Goal: Transaction & Acquisition: Purchase product/service

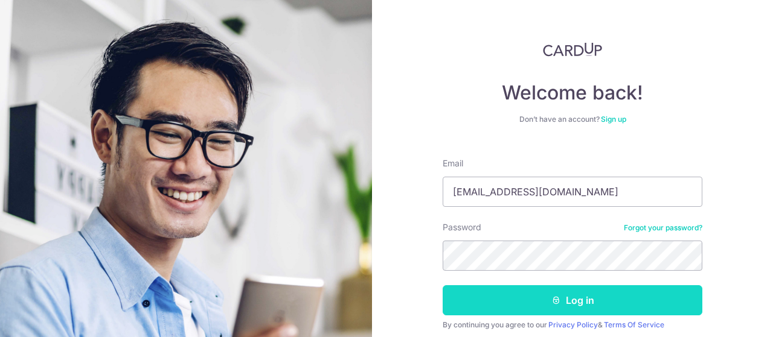
click at [531, 310] on button "Log in" at bounding box center [573, 301] width 260 height 30
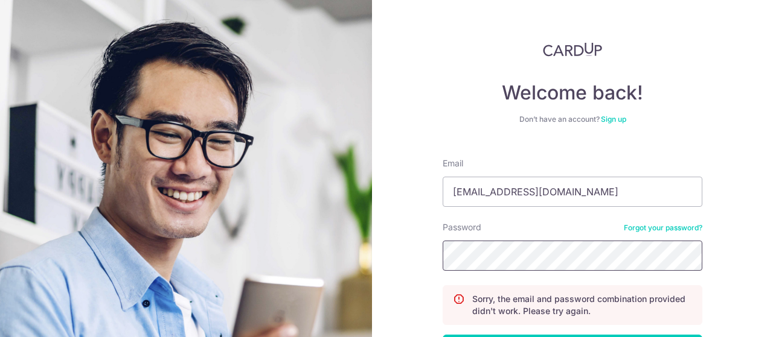
scroll to position [74, 0]
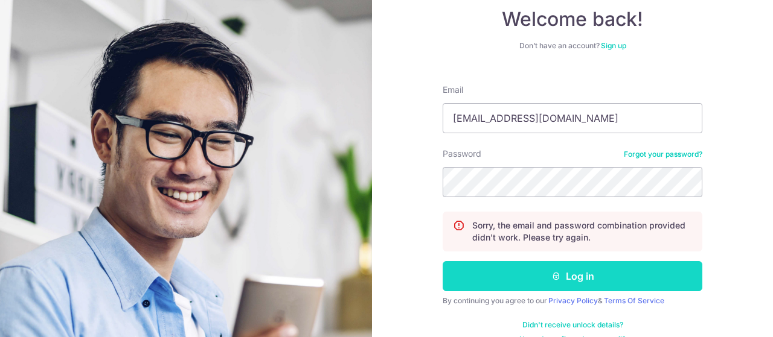
click at [566, 273] on button "Log in" at bounding box center [573, 276] width 260 height 30
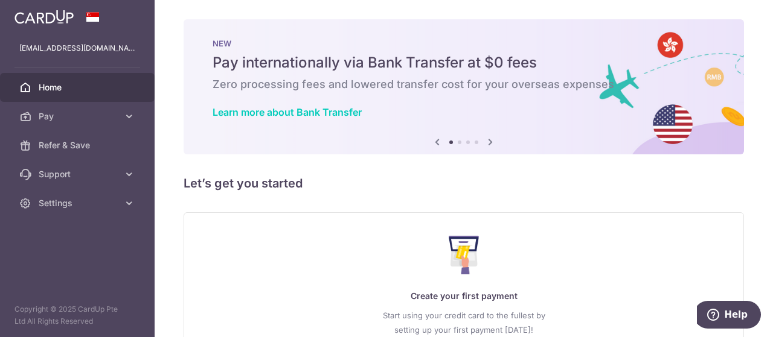
scroll to position [103, 0]
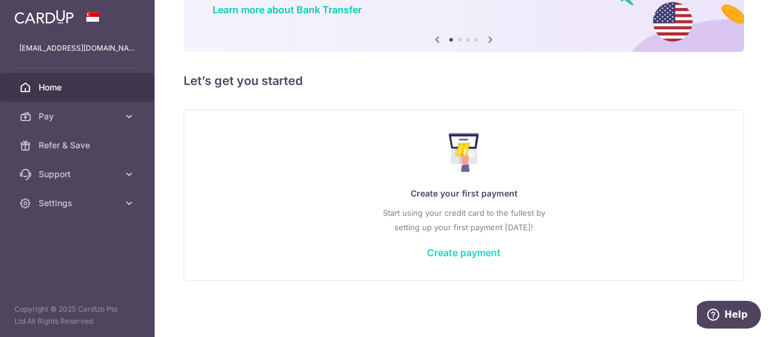
click at [432, 255] on link "Create payment" at bounding box center [464, 253] width 74 height 12
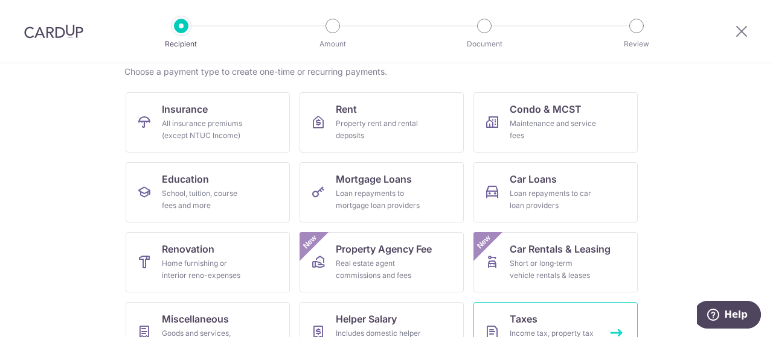
scroll to position [155, 0]
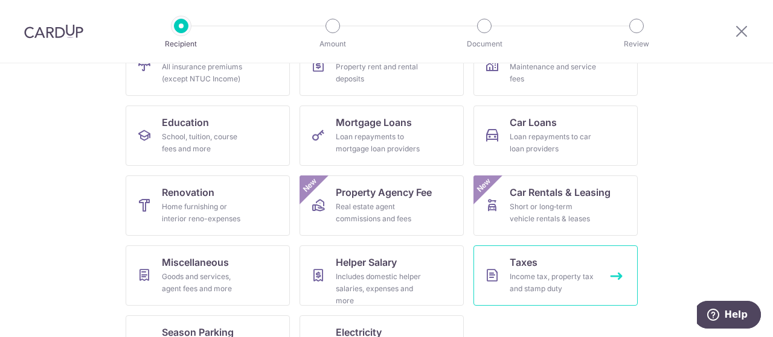
click at [533, 272] on div "Income tax, property tax and stamp duty" at bounding box center [553, 283] width 87 height 24
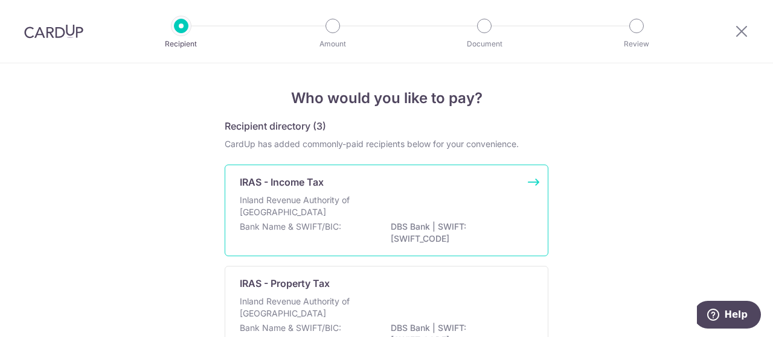
scroll to position [66, 0]
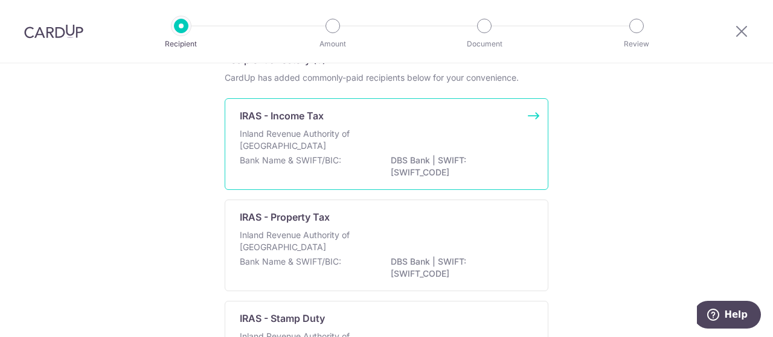
click at [324, 156] on p "Bank Name & SWIFT/BIC:" at bounding box center [290, 161] width 101 height 12
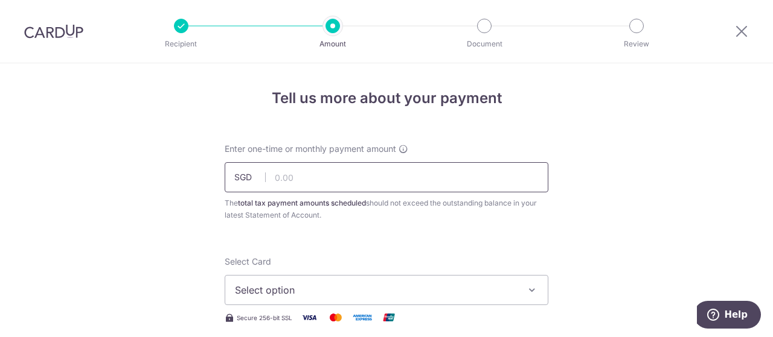
click at [304, 173] on input "text" at bounding box center [387, 177] width 324 height 30
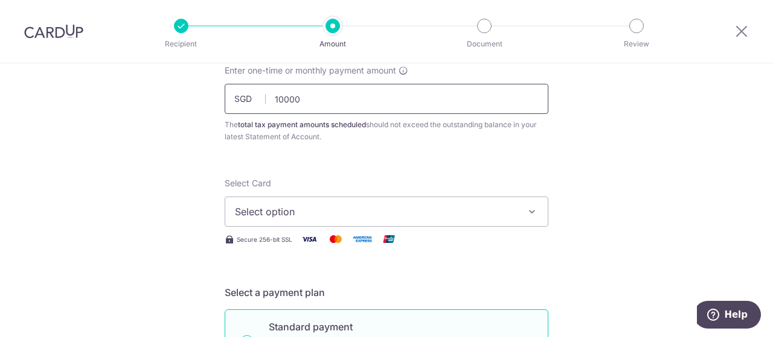
scroll to position [81, 0]
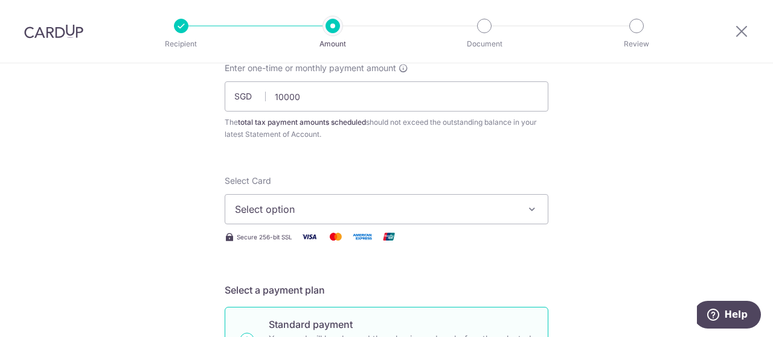
type input "10,000.00"
click at [538, 210] on icon "button" at bounding box center [532, 209] width 12 height 12
click at [307, 236] on link "Add credit card" at bounding box center [386, 243] width 322 height 22
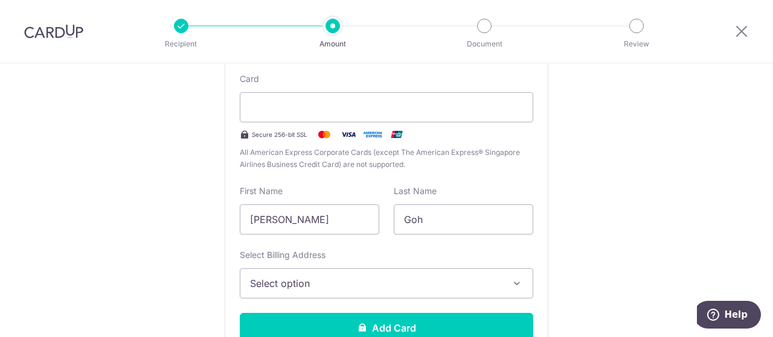
scroll to position [289, 0]
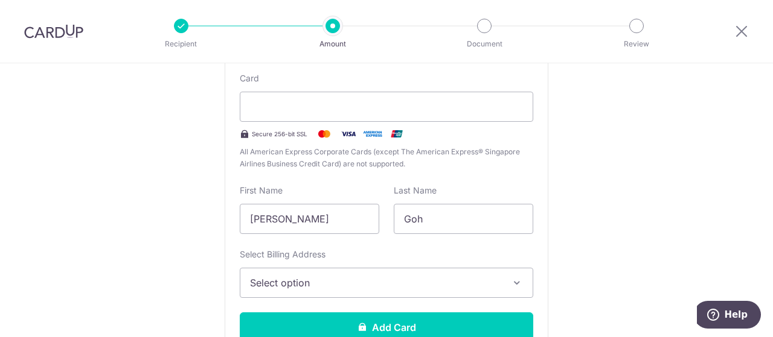
click at [517, 281] on icon "button" at bounding box center [517, 283] width 12 height 12
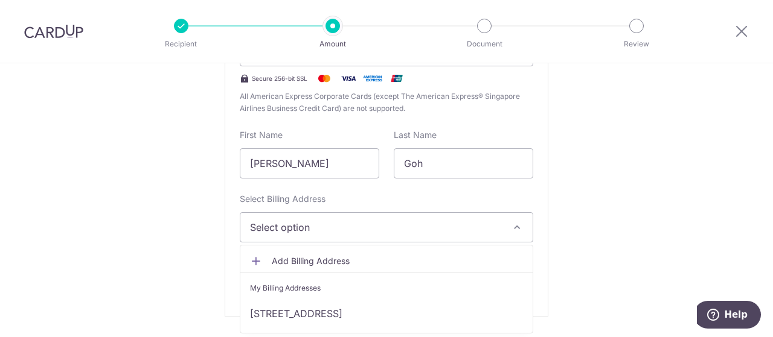
scroll to position [385, 0]
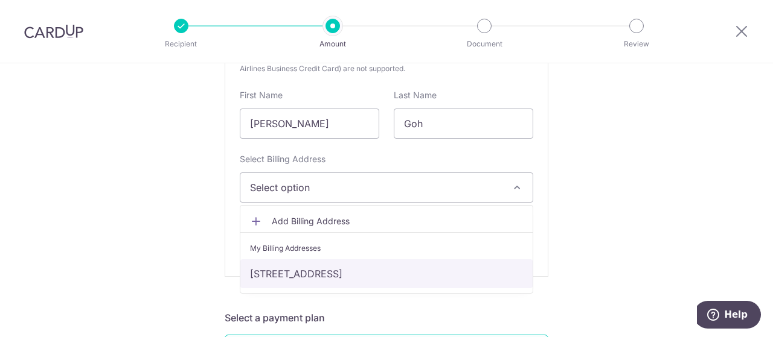
click at [423, 271] on link "11 cove way #15-02 cape royale , Singapore, Singapore-098202" at bounding box center [386, 274] width 292 height 29
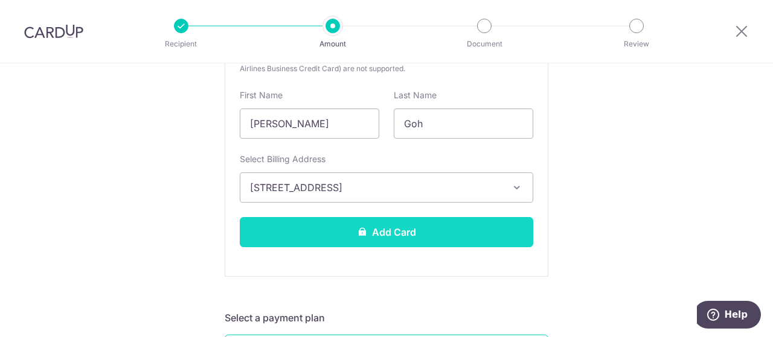
click at [392, 231] on button "Add Card" at bounding box center [386, 232] width 293 height 30
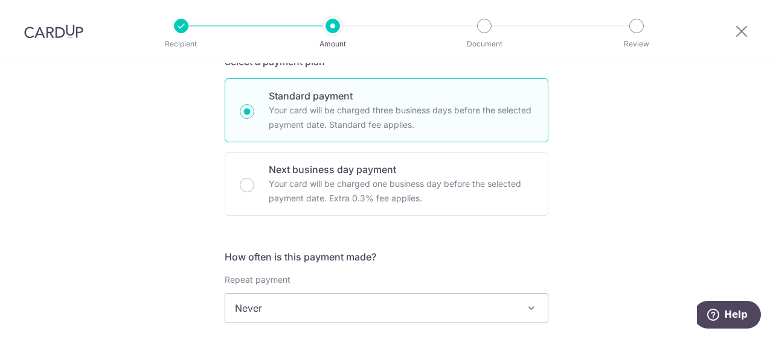
scroll to position [382, 0]
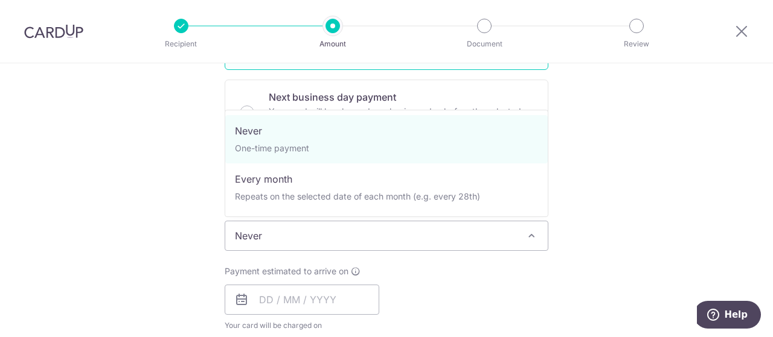
click at [534, 235] on span at bounding box center [531, 236] width 14 height 14
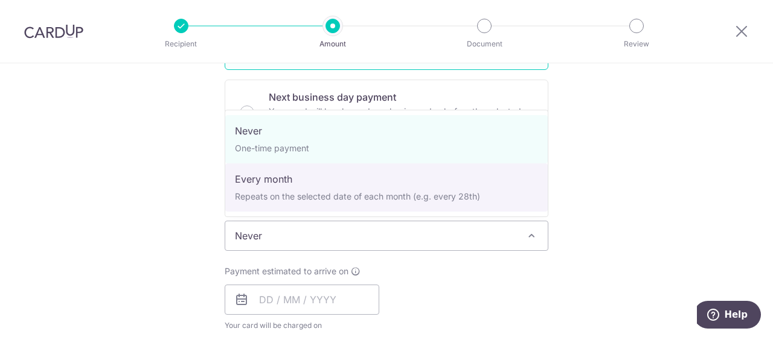
select select "3"
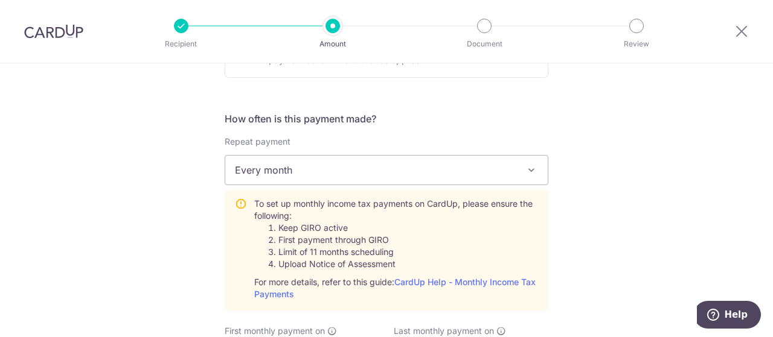
scroll to position [448, 0]
click at [430, 282] on link "CardUp Help - Monthly Income Tax Payments" at bounding box center [394, 288] width 281 height 22
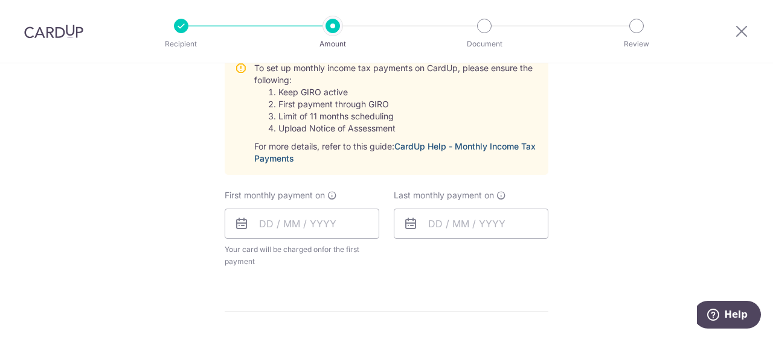
scroll to position [584, 0]
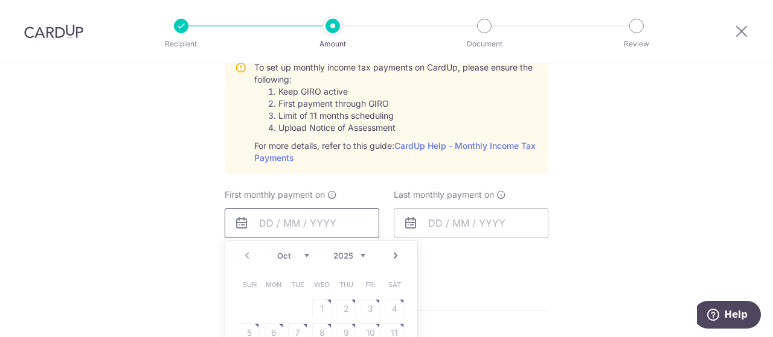
click at [270, 217] on input "text" at bounding box center [302, 223] width 155 height 30
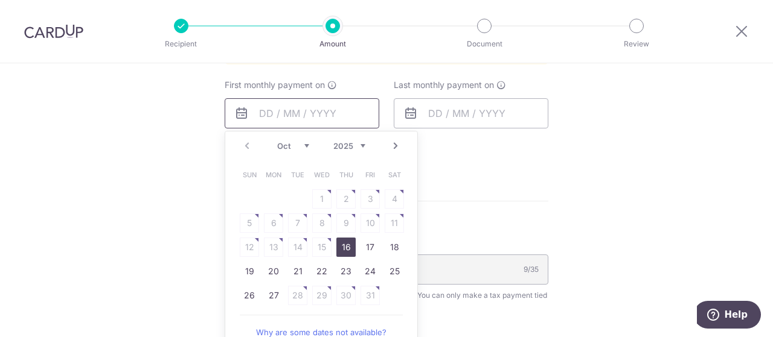
scroll to position [695, 0]
click at [399, 140] on link "Next" at bounding box center [395, 145] width 14 height 14
click at [345, 220] on table "Sun Mon Tue Wed Thu Fri Sat 1 2 3 4 5 6 7 8 9 10 11 12 13 14 15 16 17 18 19 20 …" at bounding box center [321, 246] width 169 height 169
click at [367, 221] on link "7" at bounding box center [369, 222] width 19 height 19
type input "[DATE]"
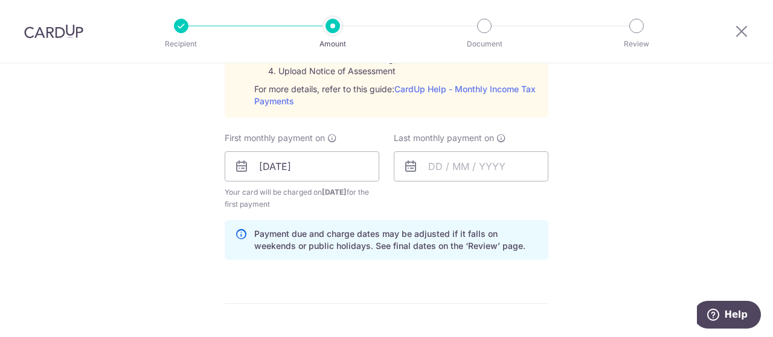
scroll to position [641, 0]
click at [414, 163] on icon at bounding box center [410, 167] width 14 height 14
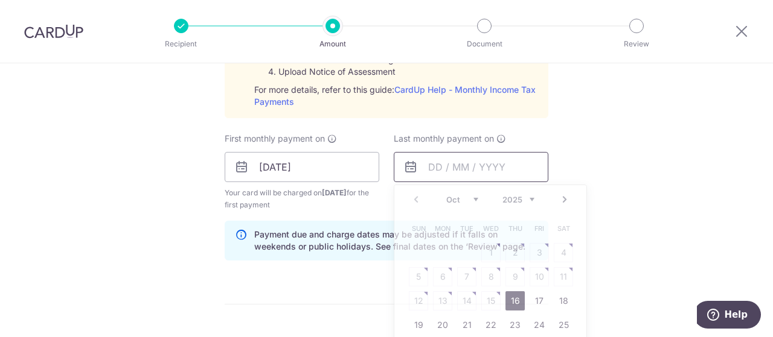
click at [441, 163] on input "text" at bounding box center [471, 167] width 155 height 30
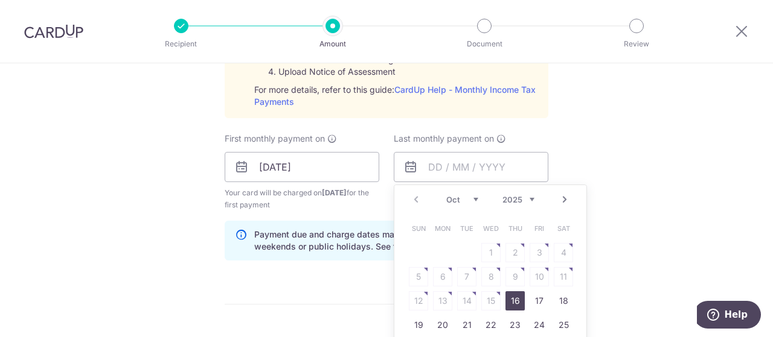
click at [566, 198] on link "Next" at bounding box center [564, 200] width 14 height 14
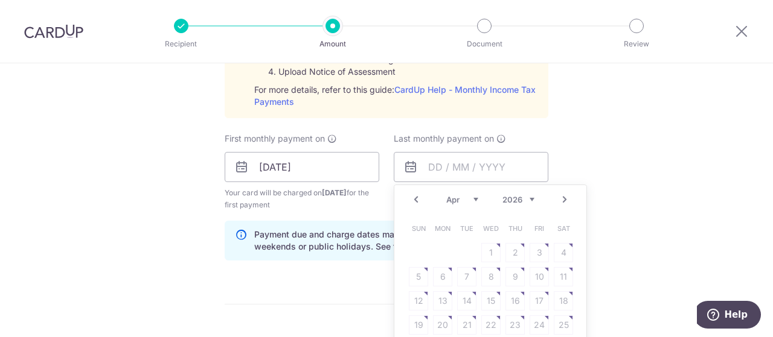
click at [566, 198] on link "Next" at bounding box center [564, 200] width 14 height 14
click at [416, 198] on link "Prev" at bounding box center [416, 200] width 14 height 14
click at [468, 275] on table "Sun Mon Tue Wed Thu Fri Sat 1 2 3 4 5 6 7 8 9 10 11 12 13 14 15 16 17 18 19 20 …" at bounding box center [490, 289] width 169 height 145
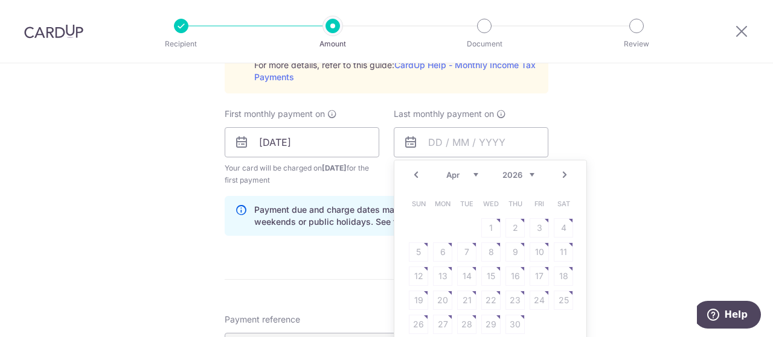
scroll to position [666, 0]
click at [415, 169] on link "Prev" at bounding box center [416, 174] width 14 height 14
click at [433, 243] on link "9" at bounding box center [442, 251] width 19 height 19
type input "[DATE]"
click at [452, 142] on input "[DATE]" at bounding box center [471, 142] width 155 height 30
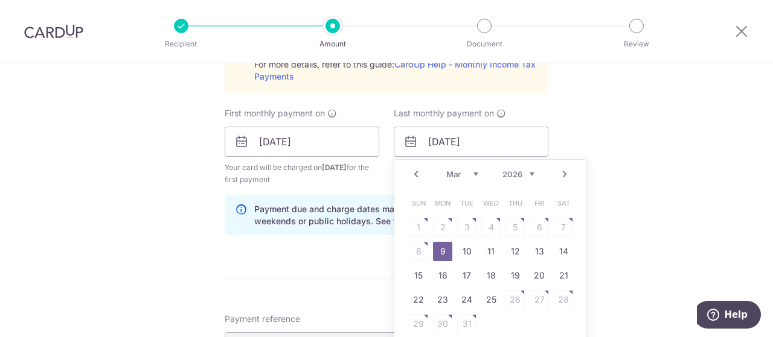
click at [420, 252] on table "Sun Mon Tue Wed Thu Fri Sat 1 2 3 4 5 6 7 8 9 10 11 12 13 14 15 16 17 18 19 20 …" at bounding box center [490, 263] width 169 height 145
click at [440, 246] on link "9" at bounding box center [442, 251] width 19 height 19
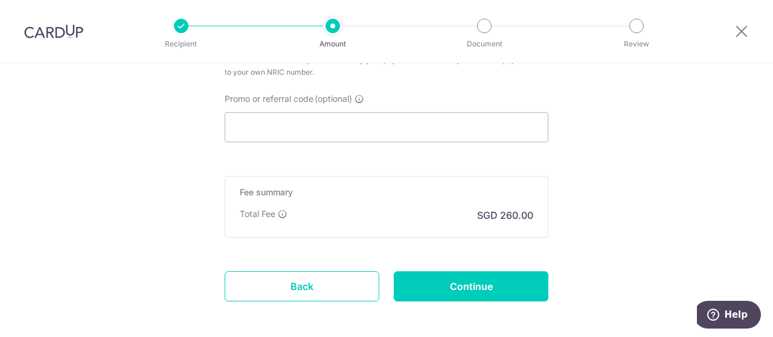
scroll to position [979, 0]
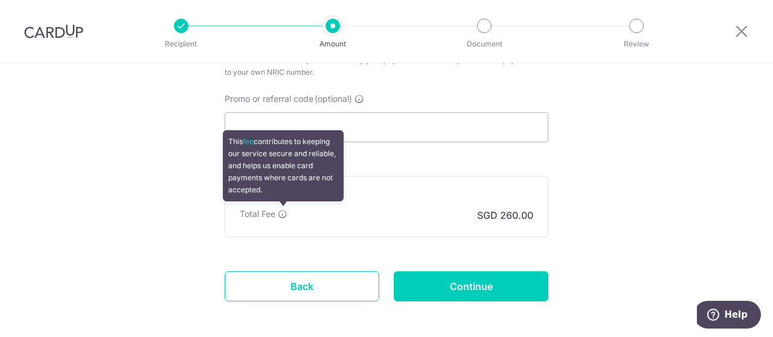
click at [283, 213] on icon at bounding box center [283, 214] width 10 height 10
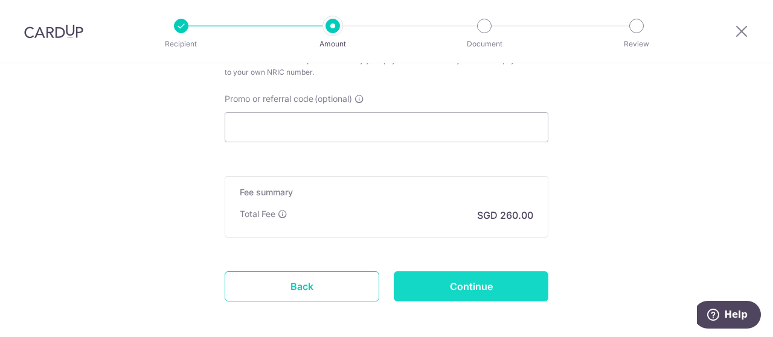
click at [446, 286] on input "Continue" at bounding box center [471, 287] width 155 height 30
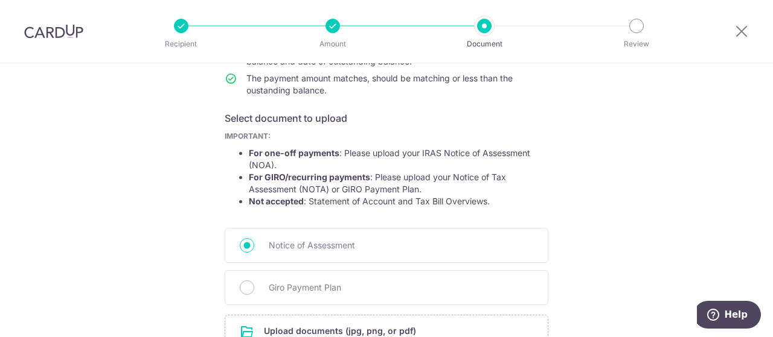
scroll to position [274, 0]
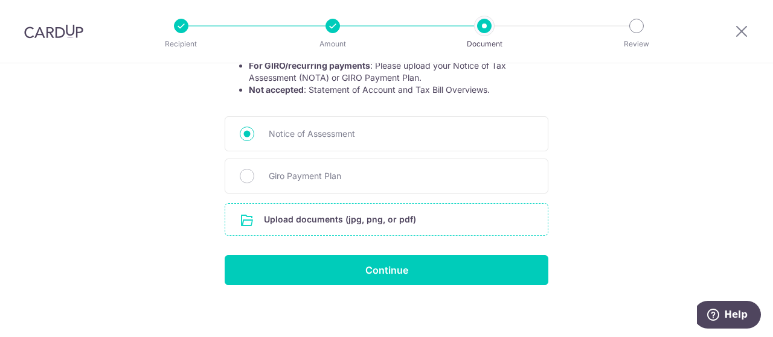
click at [379, 214] on input "file" at bounding box center [386, 219] width 322 height 31
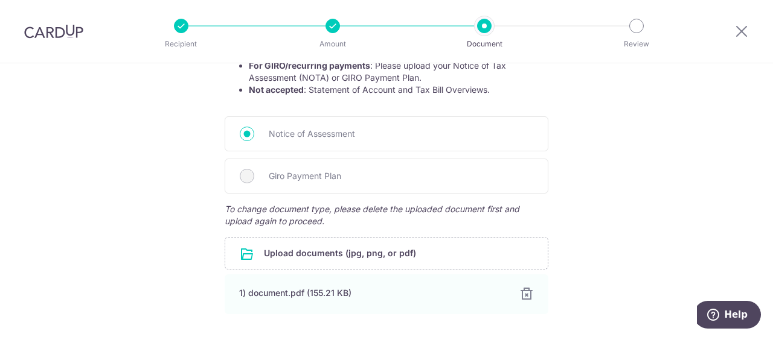
scroll to position [340, 0]
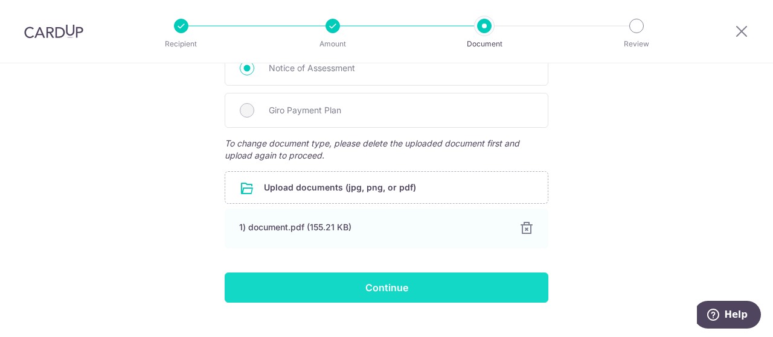
click at [372, 286] on input "Continue" at bounding box center [387, 288] width 324 height 30
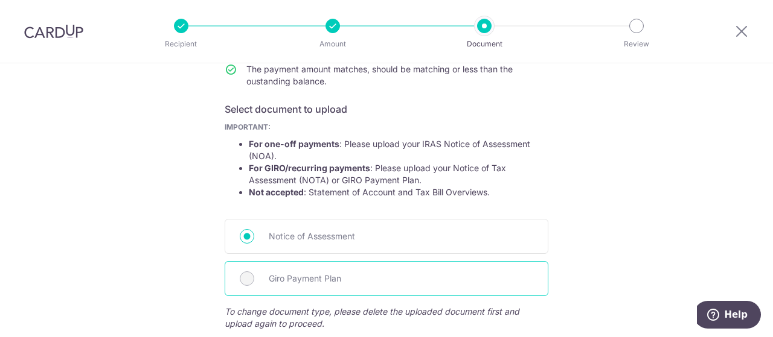
scroll to position [147, 0]
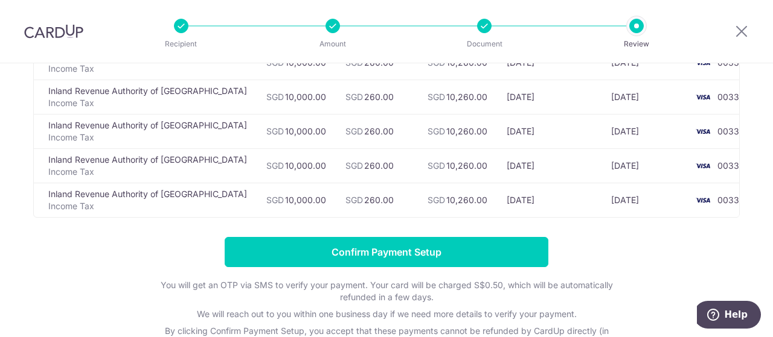
scroll to position [146, 0]
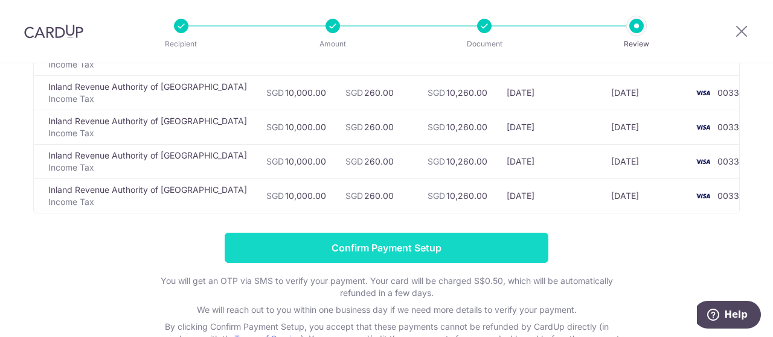
click at [385, 245] on input "Confirm Payment Setup" at bounding box center [387, 248] width 324 height 30
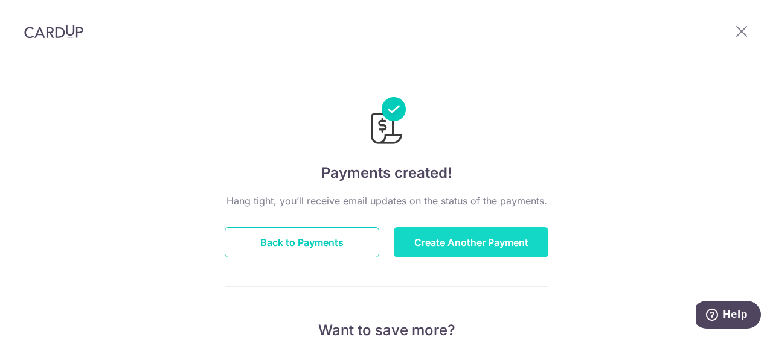
click at [442, 237] on button "Create Another Payment" at bounding box center [471, 243] width 155 height 30
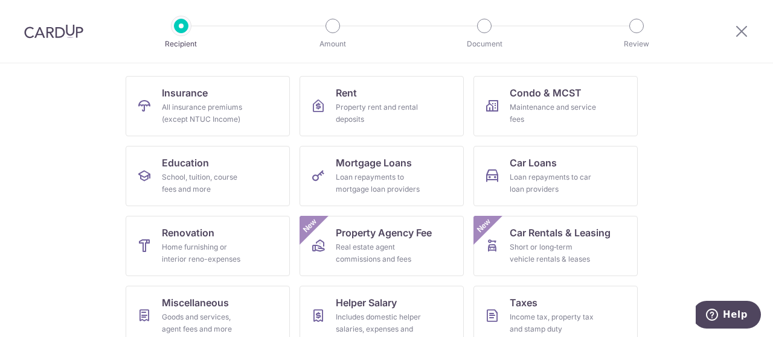
scroll to position [119, 0]
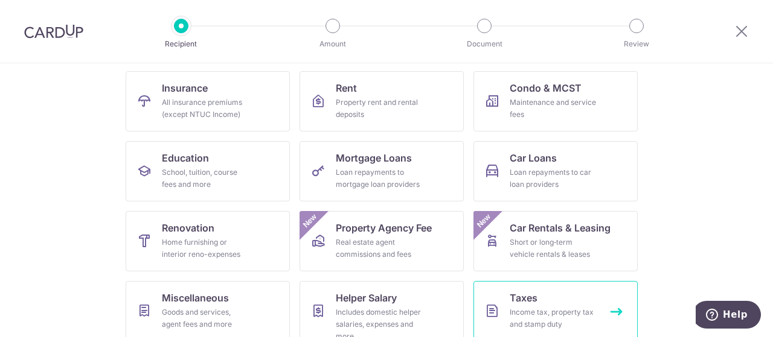
click at [538, 303] on link "Taxes Income tax, property tax and stamp duty" at bounding box center [555, 311] width 164 height 60
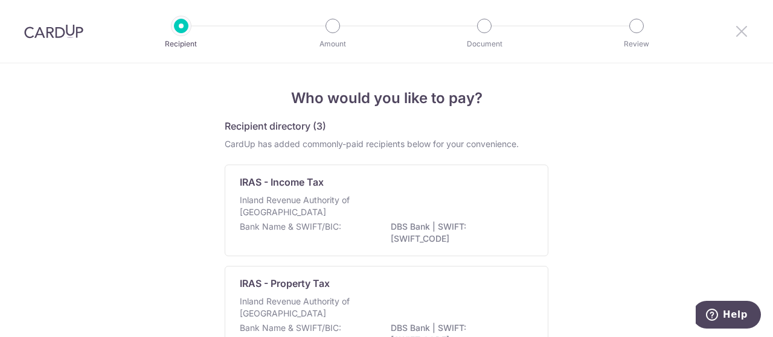
click at [742, 30] on icon at bounding box center [741, 31] width 14 height 15
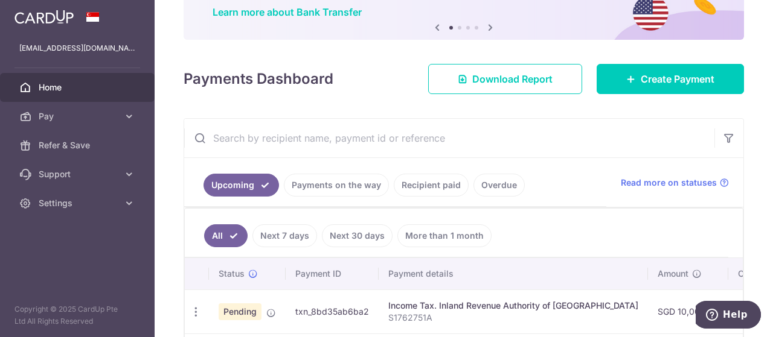
scroll to position [100, 0]
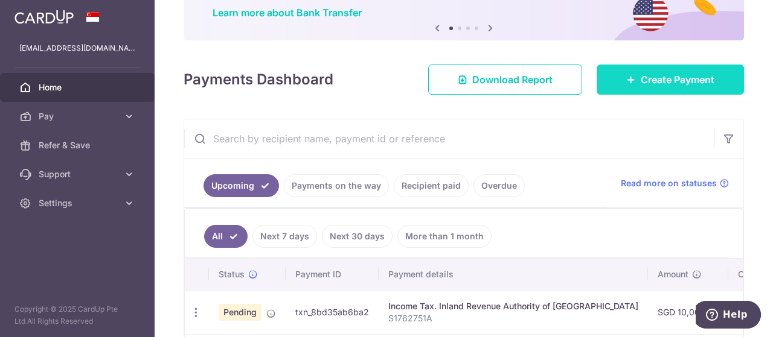
click at [647, 87] on link "Create Payment" at bounding box center [669, 80] width 147 height 30
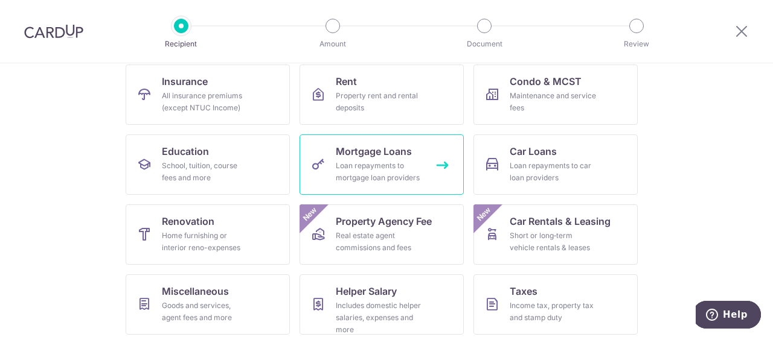
scroll to position [125, 0]
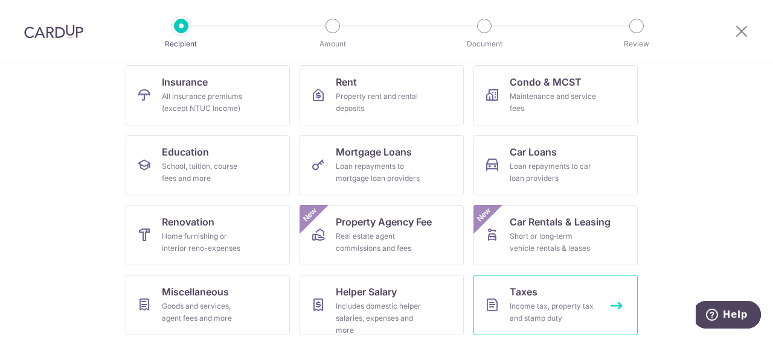
click at [550, 302] on div "Income tax, property tax and stamp duty" at bounding box center [553, 313] width 87 height 24
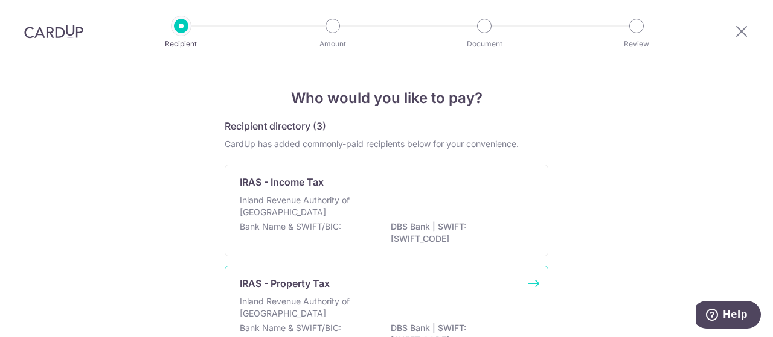
click at [427, 287] on div "IRAS - Property Tax" at bounding box center [379, 283] width 279 height 14
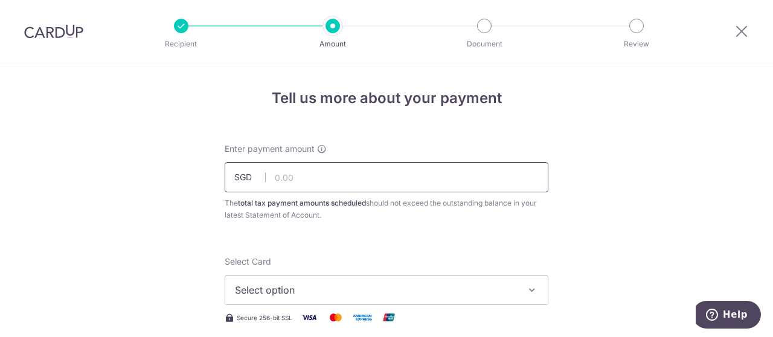
click at [328, 173] on input "text" at bounding box center [387, 177] width 324 height 30
type input "3,408.30"
click at [350, 298] on button "Select option" at bounding box center [387, 290] width 324 height 30
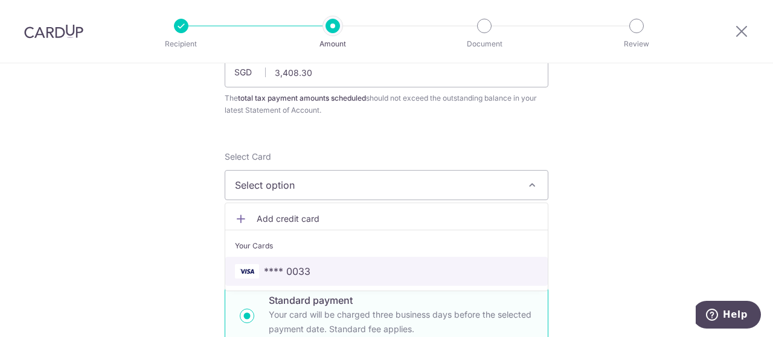
click at [300, 269] on span "**** 0033" at bounding box center [287, 271] width 46 height 14
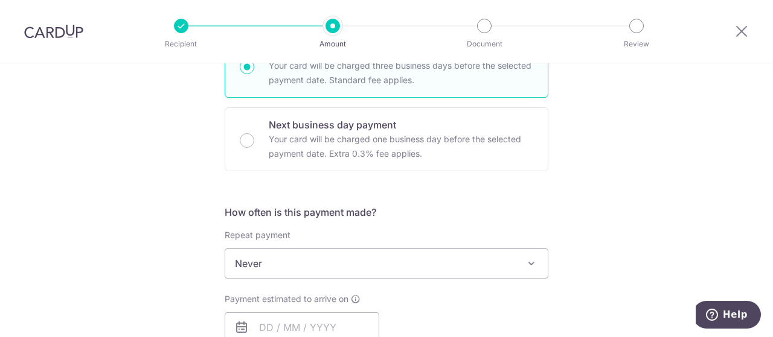
scroll to position [354, 0]
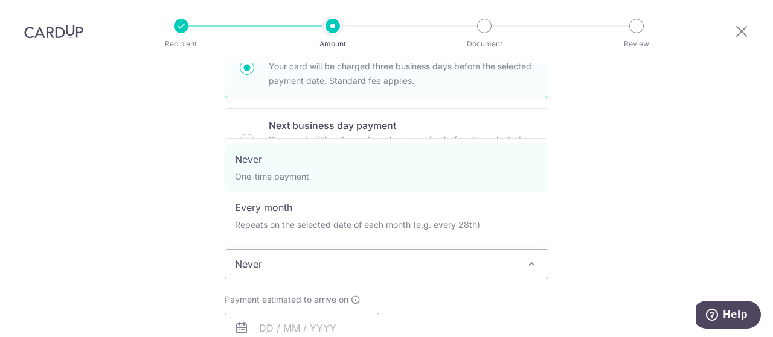
click at [534, 261] on span at bounding box center [531, 264] width 14 height 14
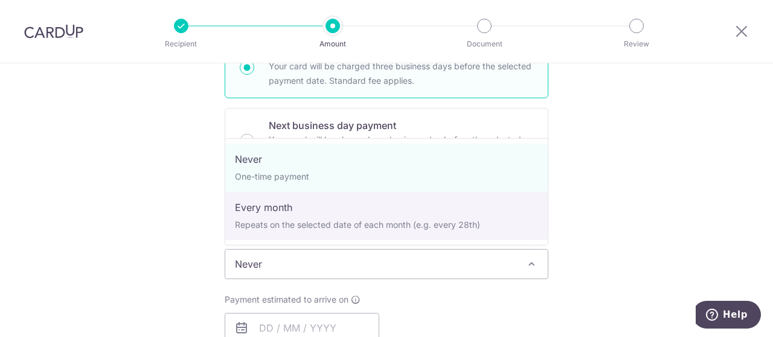
select select "3"
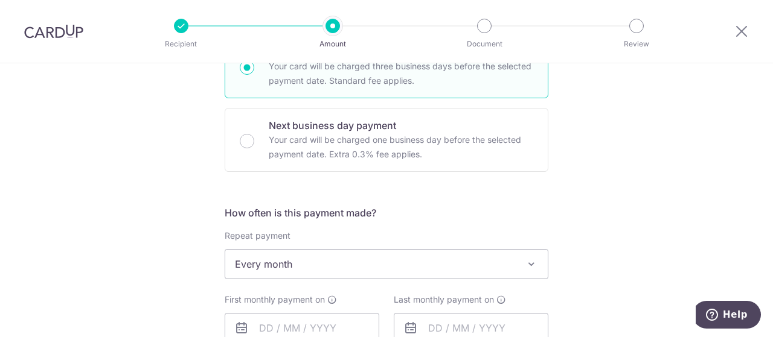
scroll to position [408, 0]
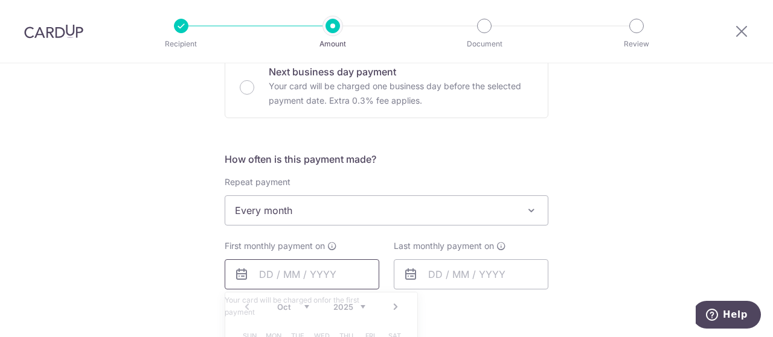
click at [292, 274] on input "text" at bounding box center [302, 275] width 155 height 30
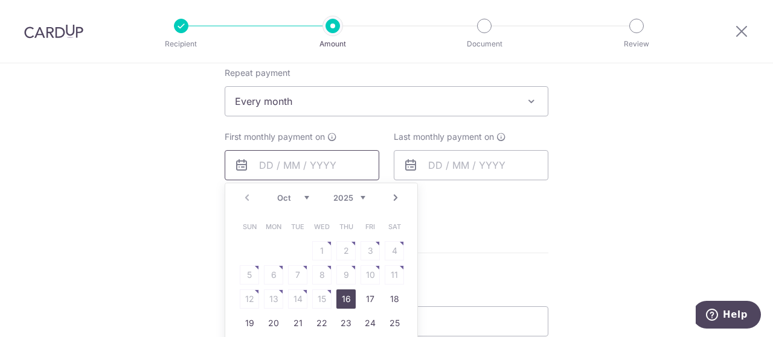
scroll to position [517, 0]
click at [398, 196] on link "Next" at bounding box center [395, 197] width 14 height 14
click at [369, 269] on link "7" at bounding box center [369, 274] width 19 height 19
type input "[DATE]"
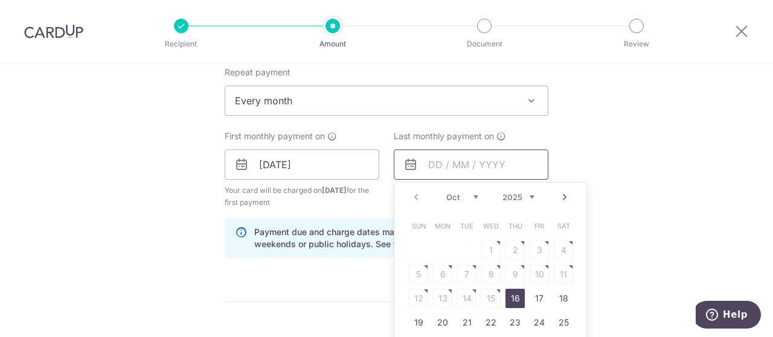
click at [501, 170] on input "text" at bounding box center [471, 165] width 155 height 30
click at [567, 193] on link "Next" at bounding box center [564, 197] width 14 height 14
click at [440, 278] on link "8" at bounding box center [442, 274] width 19 height 19
type input "[DATE]"
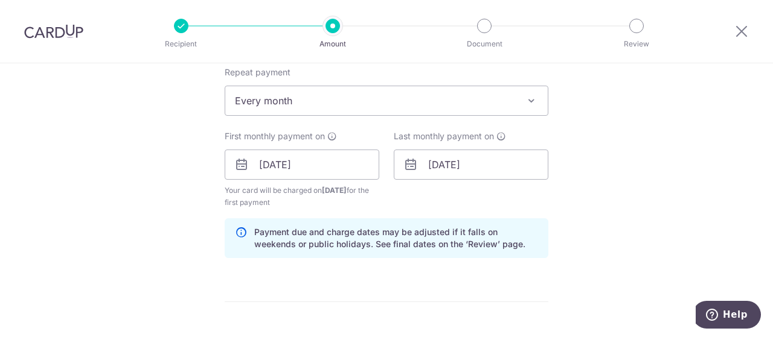
scroll to position [641, 0]
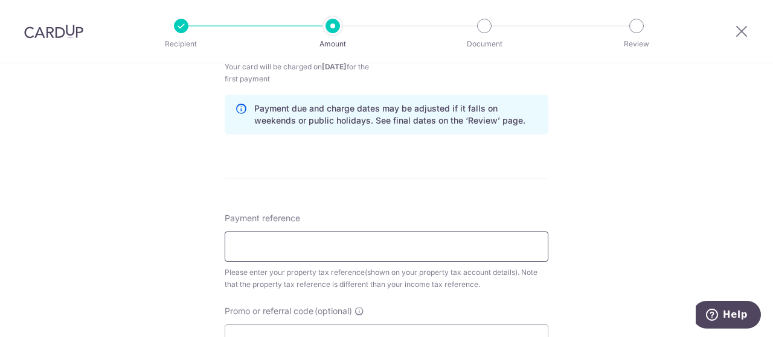
click at [458, 251] on input "Payment reference" at bounding box center [387, 247] width 324 height 30
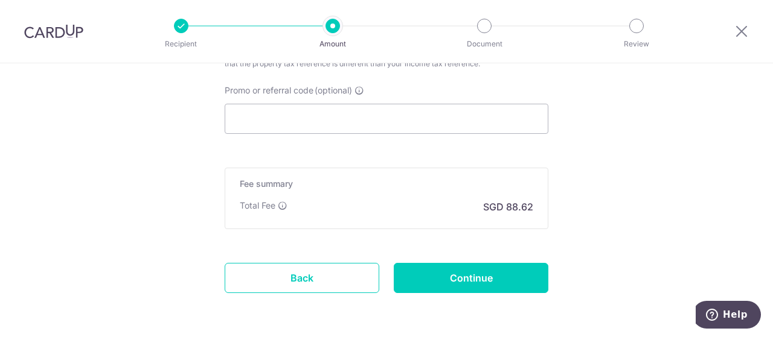
scroll to position [862, 0]
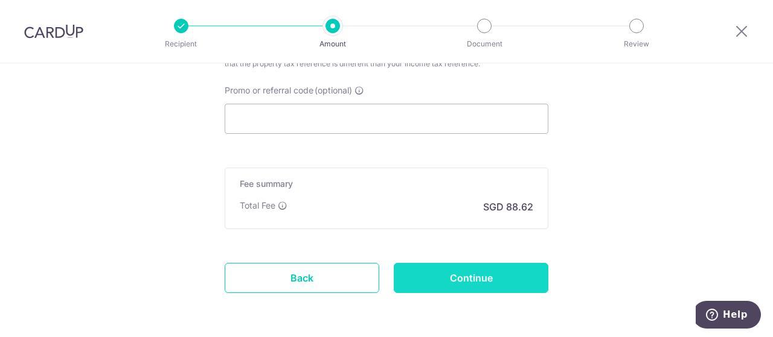
type input "0943687J"
click at [459, 273] on input "Continue" at bounding box center [471, 278] width 155 height 30
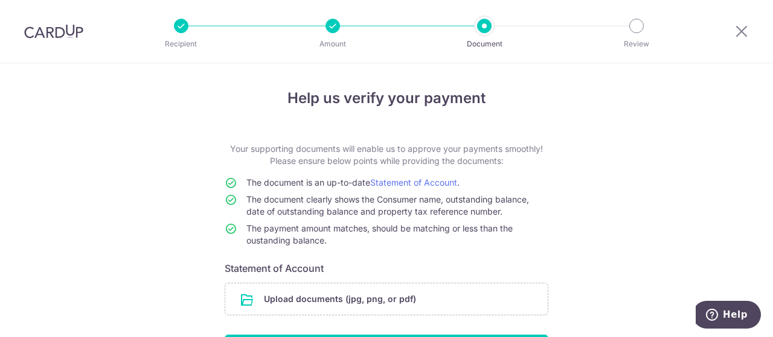
scroll to position [62, 0]
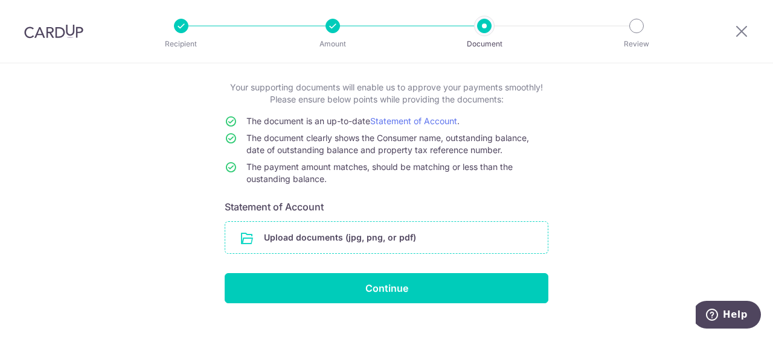
click at [339, 240] on input "file" at bounding box center [386, 237] width 322 height 31
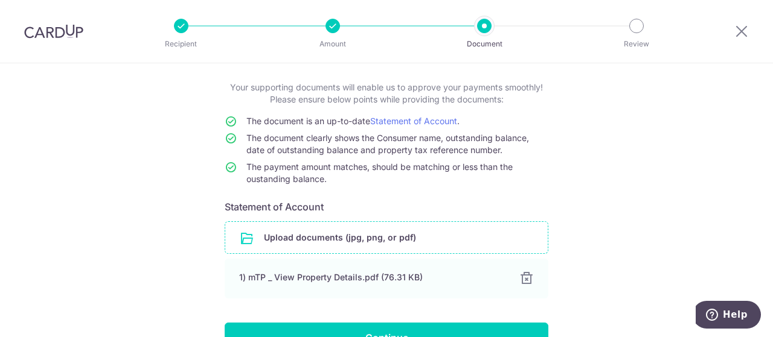
scroll to position [133, 0]
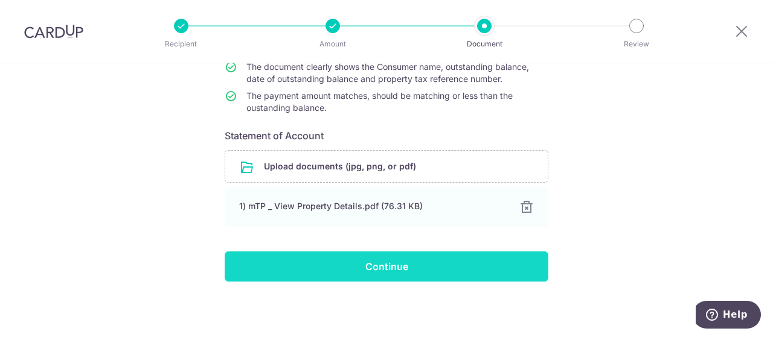
click at [380, 259] on input "Continue" at bounding box center [387, 267] width 324 height 30
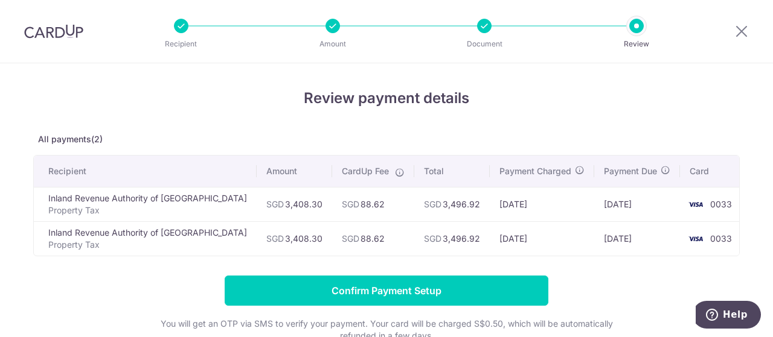
scroll to position [101, 0]
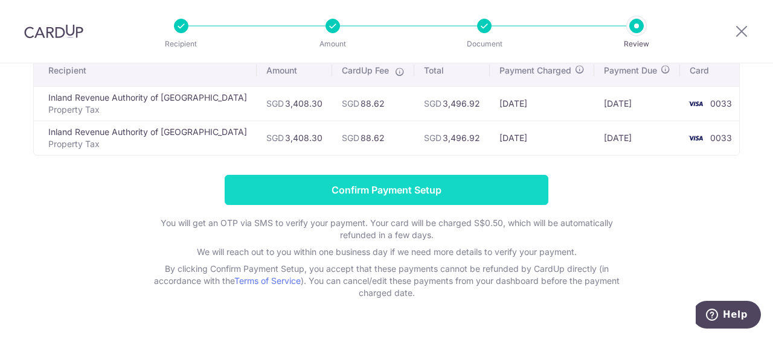
click at [397, 187] on input "Confirm Payment Setup" at bounding box center [387, 190] width 324 height 30
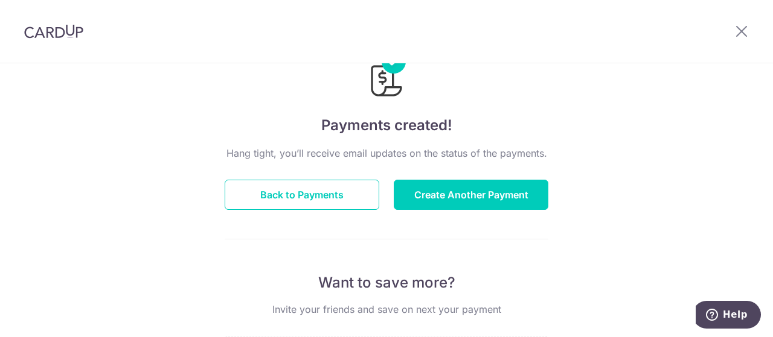
scroll to position [47, 0]
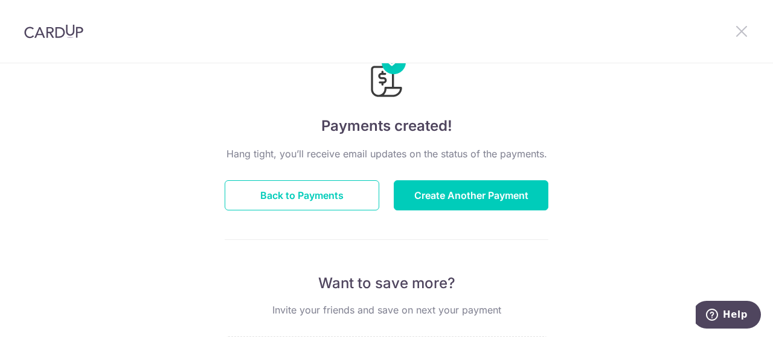
click at [740, 29] on icon at bounding box center [741, 31] width 14 height 15
